Goal: Task Accomplishment & Management: Use online tool/utility

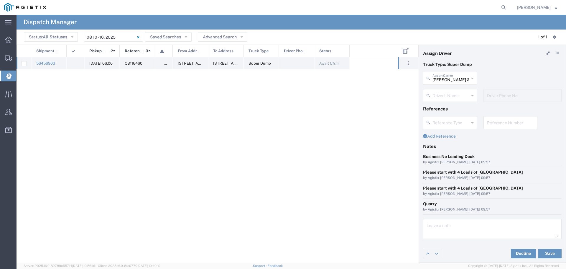
click at [100, 62] on span "[DATE] 06:00" at bounding box center [100, 63] width 23 height 4
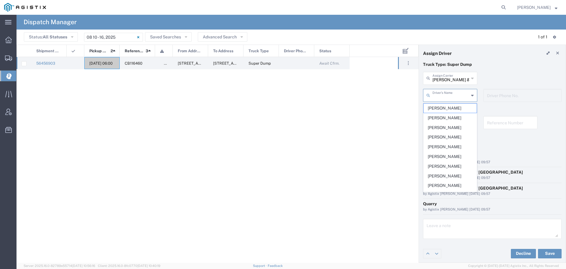
click at [443, 93] on input "text" at bounding box center [451, 95] width 37 height 10
click at [447, 116] on span "[PERSON_NAME]" at bounding box center [450, 117] width 53 height 9
type input "[PERSON_NAME]"
type input "[PHONE_NUMBER]"
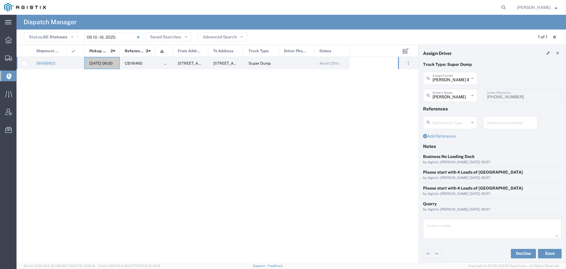
click at [489, 123] on input "text" at bounding box center [510, 122] width 47 height 10
drag, startPoint x: 510, startPoint y: 123, endPoint x: 472, endPoint y: 121, distance: 37.8
click at [472, 121] on div "Reference Type Appointment Number Bill Of Lading Invoice Number WO10187 Referen…" at bounding box center [492, 124] width 145 height 17
type input "WO10187"
click at [436, 229] on textarea at bounding box center [493, 228] width 132 height 17
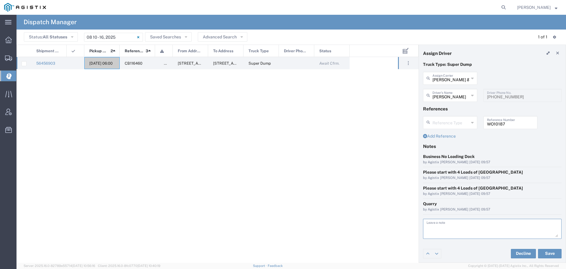
paste textarea "WO10187"
type textarea "WO10187"
click at [549, 254] on button "Save" at bounding box center [550, 253] width 24 height 9
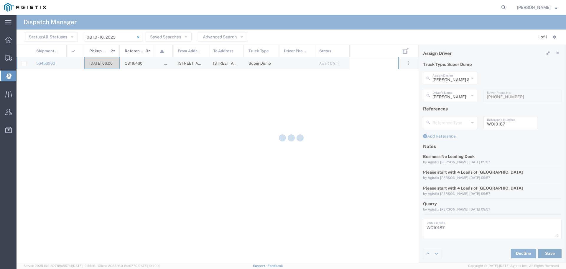
type input "[PERSON_NAME]"
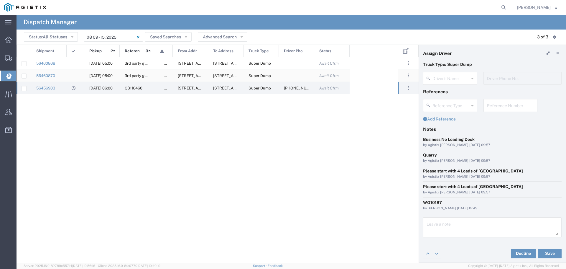
type input "[PERSON_NAME]"
type input "[PHONE_NUMBER]"
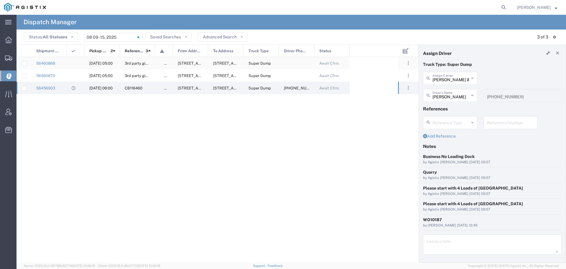
click at [101, 61] on span "08/12/2025, 05:00" at bounding box center [100, 63] width 23 height 4
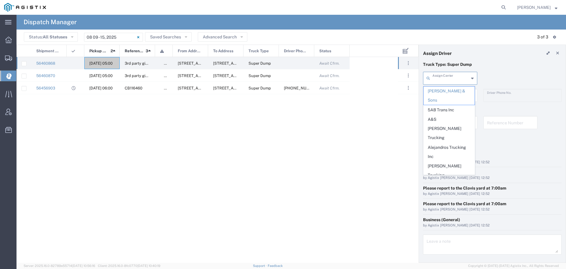
click at [462, 79] on input "text" at bounding box center [451, 78] width 37 height 10
click at [447, 180] on span "Art [PERSON_NAME] Inc" at bounding box center [449, 189] width 51 height 18
type input "Art [PERSON_NAME] Inc"
click at [452, 98] on input "text" at bounding box center [451, 95] width 37 height 10
click at [447, 125] on span "Bill Cervantes" at bounding box center [449, 127] width 51 height 9
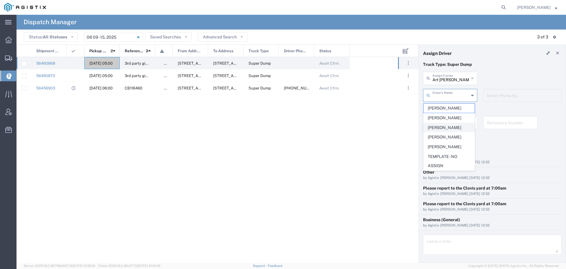
type input "Bill Cervantes"
type input "209-923-3295"
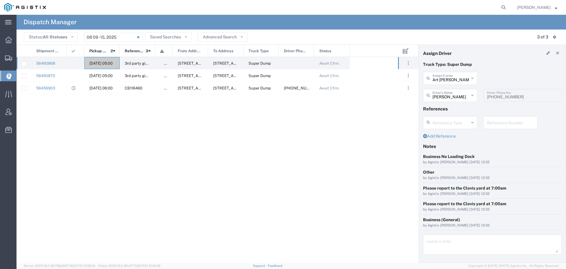
click at [501, 120] on input "text" at bounding box center [510, 122] width 47 height 10
drag, startPoint x: 507, startPoint y: 125, endPoint x: 483, endPoint y: 124, distance: 24.2
click at [484, 124] on div "WO10188 Reference Number" at bounding box center [511, 122] width 54 height 13
type input "WO10188"
click at [434, 242] on textarea at bounding box center [493, 244] width 132 height 17
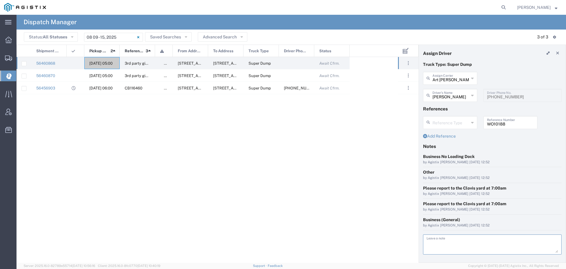
paste textarea "WO10188"
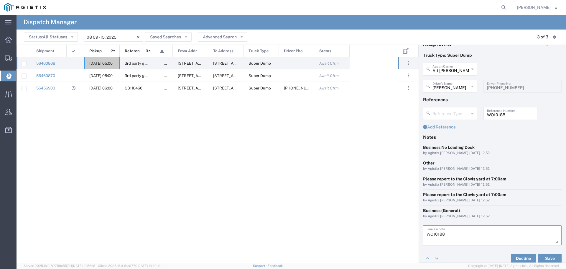
scroll to position [14, 0]
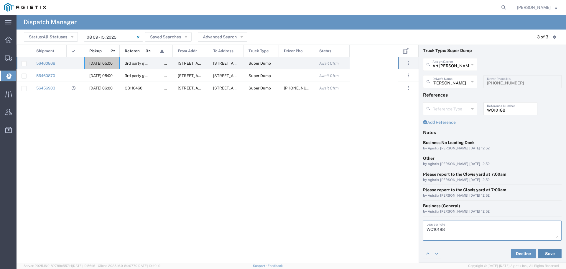
type textarea "WO10188"
click at [547, 252] on button "Save" at bounding box center [550, 253] width 24 height 9
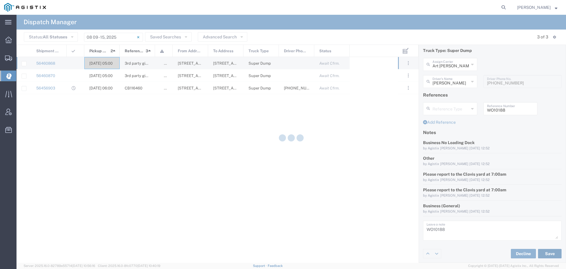
type input "Bill Cervantes"
type input "Art [PERSON_NAME] Inc"
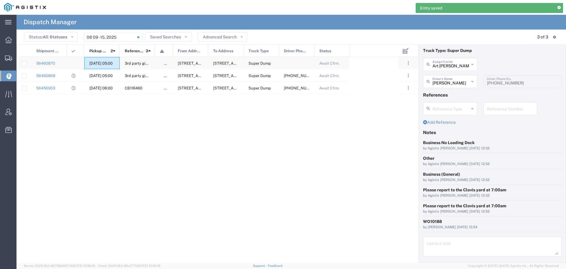
click at [99, 59] on div "08/12/2025, 05:00" at bounding box center [101, 63] width 35 height 12
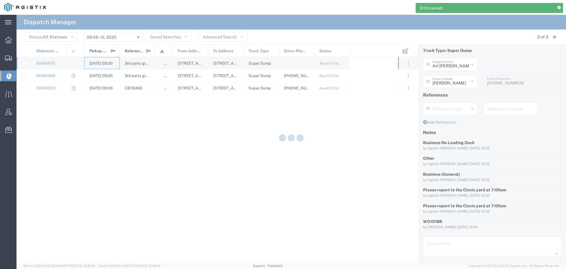
type input "[PERSON_NAME] & Sons"
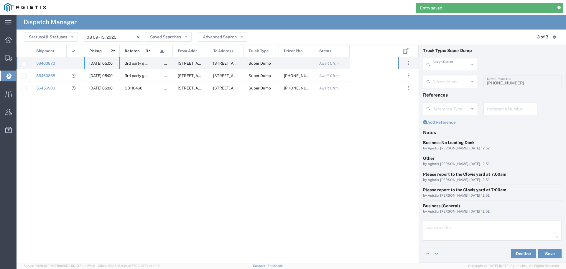
click at [455, 65] on input "text" at bounding box center [451, 64] width 37 height 10
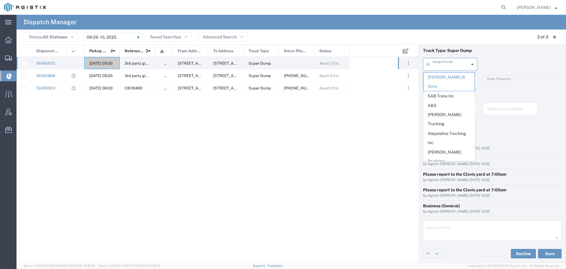
click at [457, 166] on span "Art [PERSON_NAME] Inc" at bounding box center [449, 175] width 51 height 18
type input "Art [PERSON_NAME] Inc"
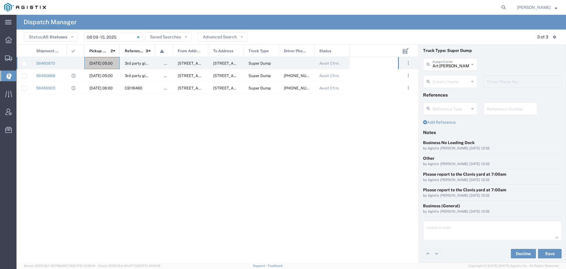
click at [452, 80] on input "text" at bounding box center [451, 81] width 37 height 10
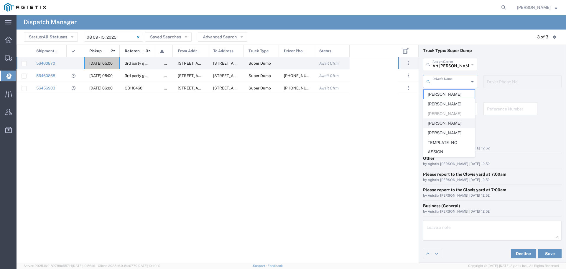
click at [447, 122] on span "Chris Cervantes" at bounding box center [449, 123] width 51 height 9
type input "Chris Cervantes"
type input "209-905-4107"
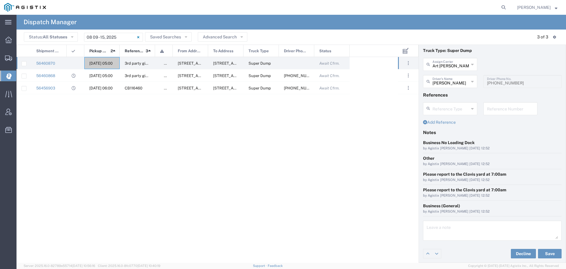
click at [496, 109] on input "text" at bounding box center [510, 108] width 47 height 10
paste input "WO10188"
type input "WO10188"
click at [433, 227] on textarea at bounding box center [493, 230] width 132 height 17
paste textarea "WO10188"
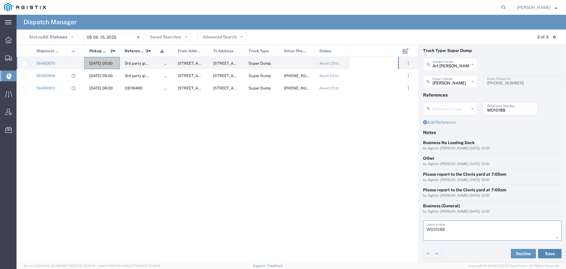
type textarea "WO10188"
click at [544, 251] on button "Save" at bounding box center [550, 253] width 24 height 9
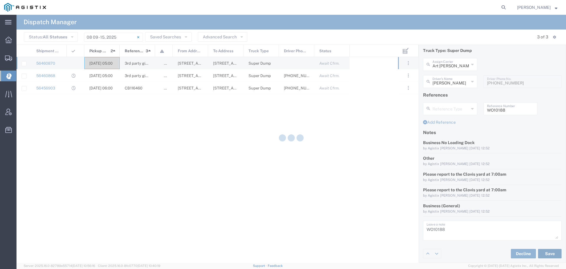
type input "Chris Cervantes"
type input "Art [PERSON_NAME] Inc"
